Goal: Task Accomplishment & Management: Manage account settings

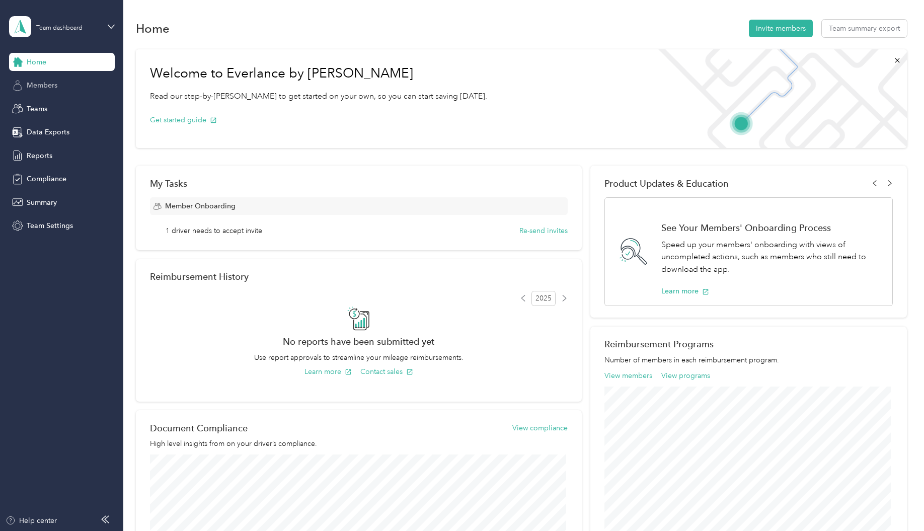
click at [42, 87] on span "Members" at bounding box center [42, 85] width 31 height 11
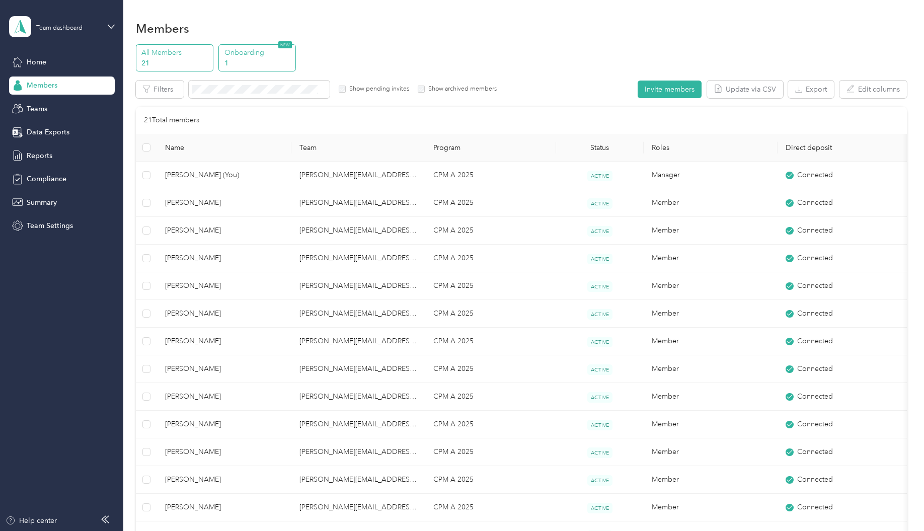
click at [258, 53] on p "Onboarding" at bounding box center [259, 52] width 68 height 11
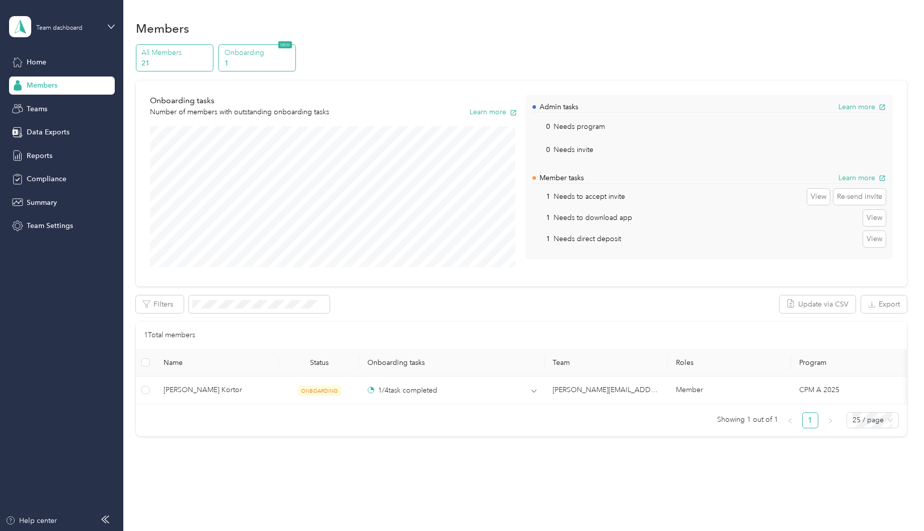
click at [168, 61] on p "21" at bounding box center [175, 63] width 68 height 11
